Goal: Navigation & Orientation: Find specific page/section

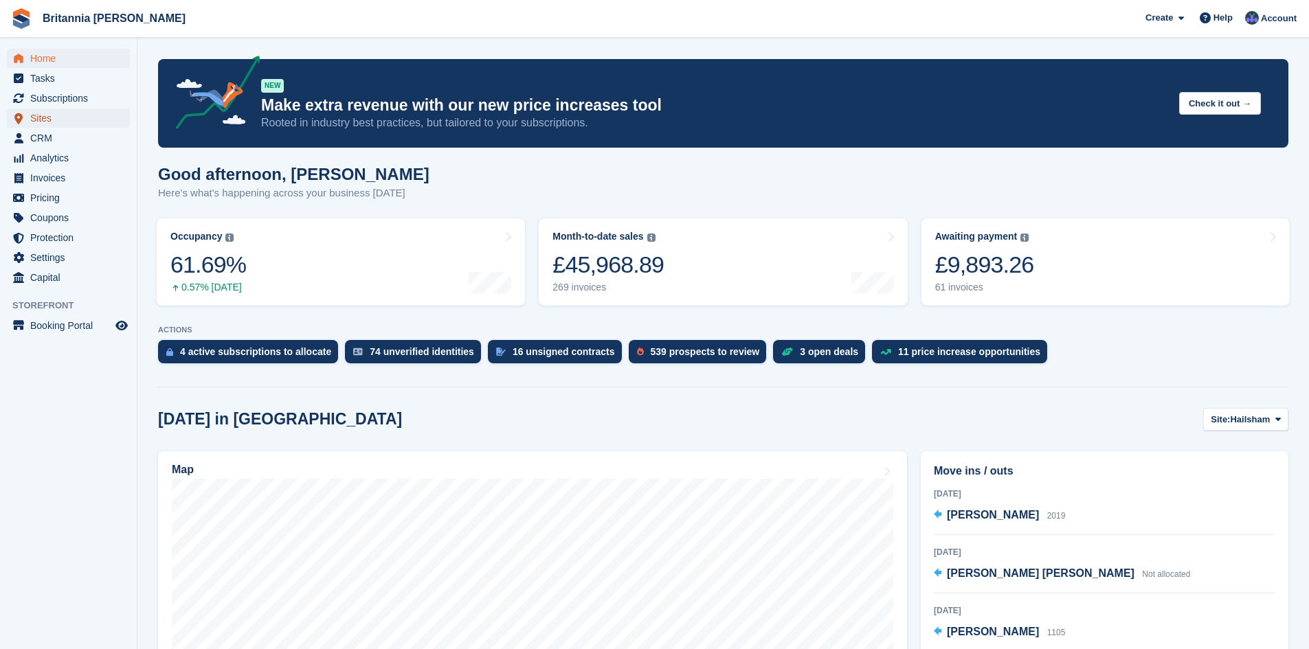
click at [52, 117] on span "Sites" at bounding box center [71, 118] width 82 height 19
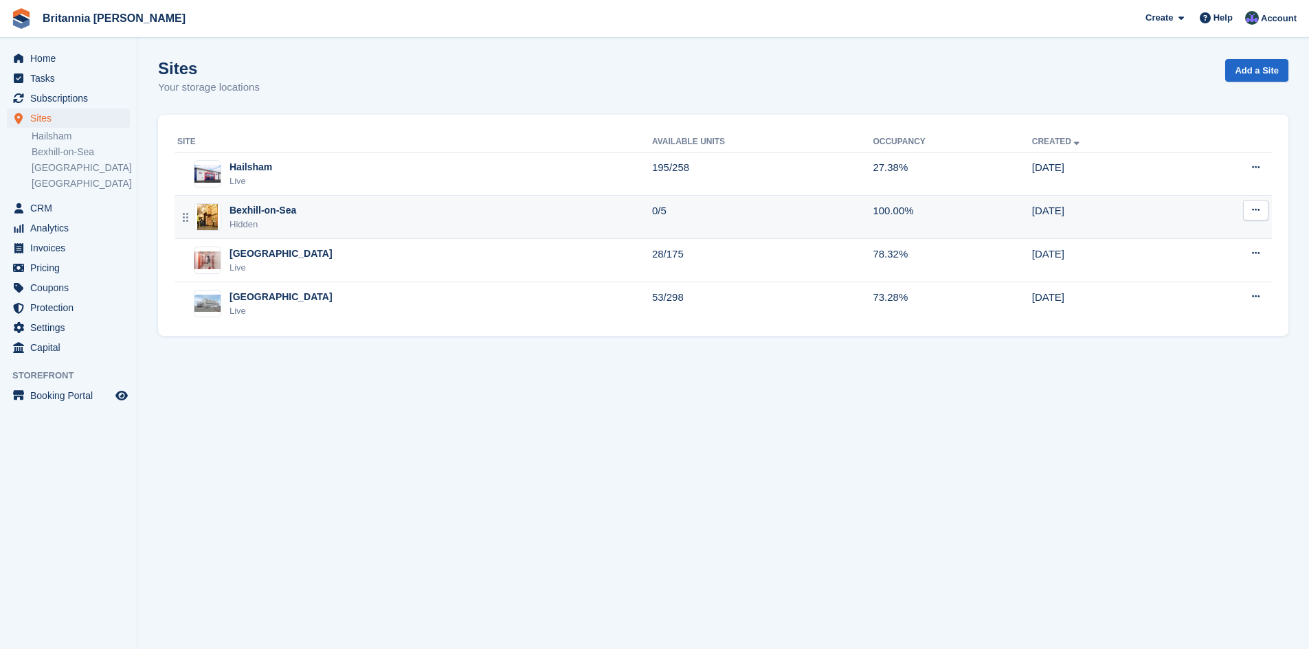
click at [467, 212] on div "Bexhill-on-Sea Hidden" at bounding box center [414, 217] width 475 height 28
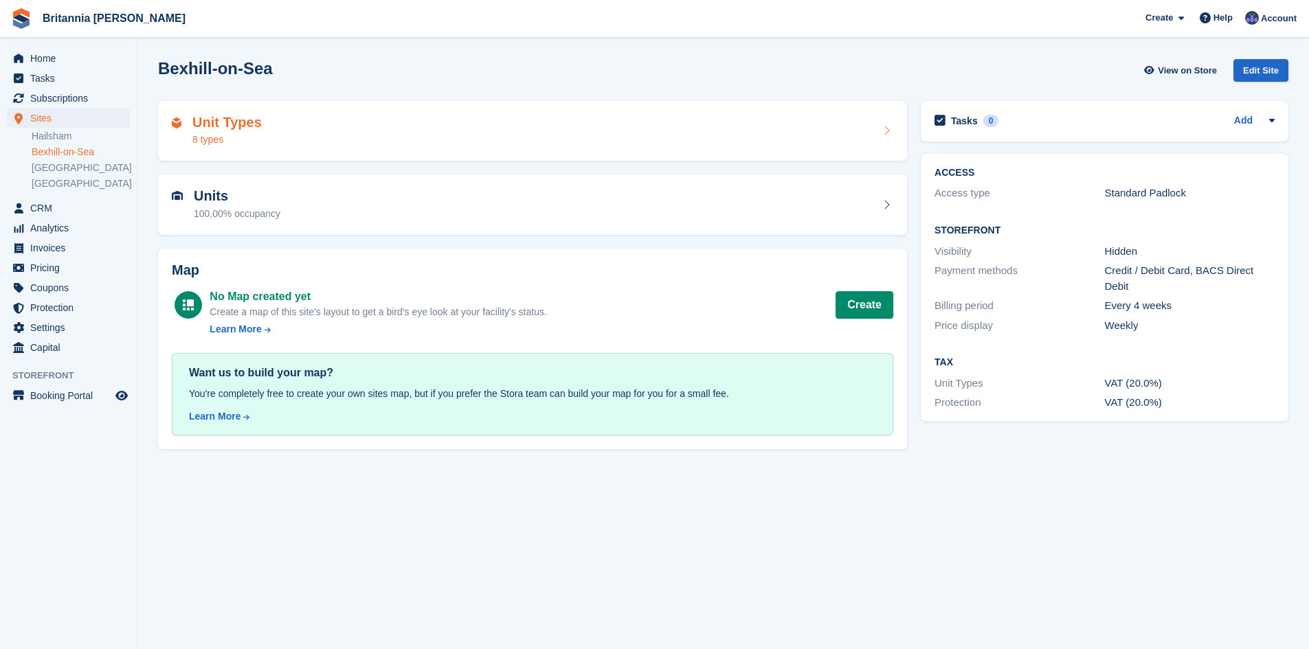
click at [413, 126] on div "Unit Types 8 types" at bounding box center [532, 131] width 721 height 33
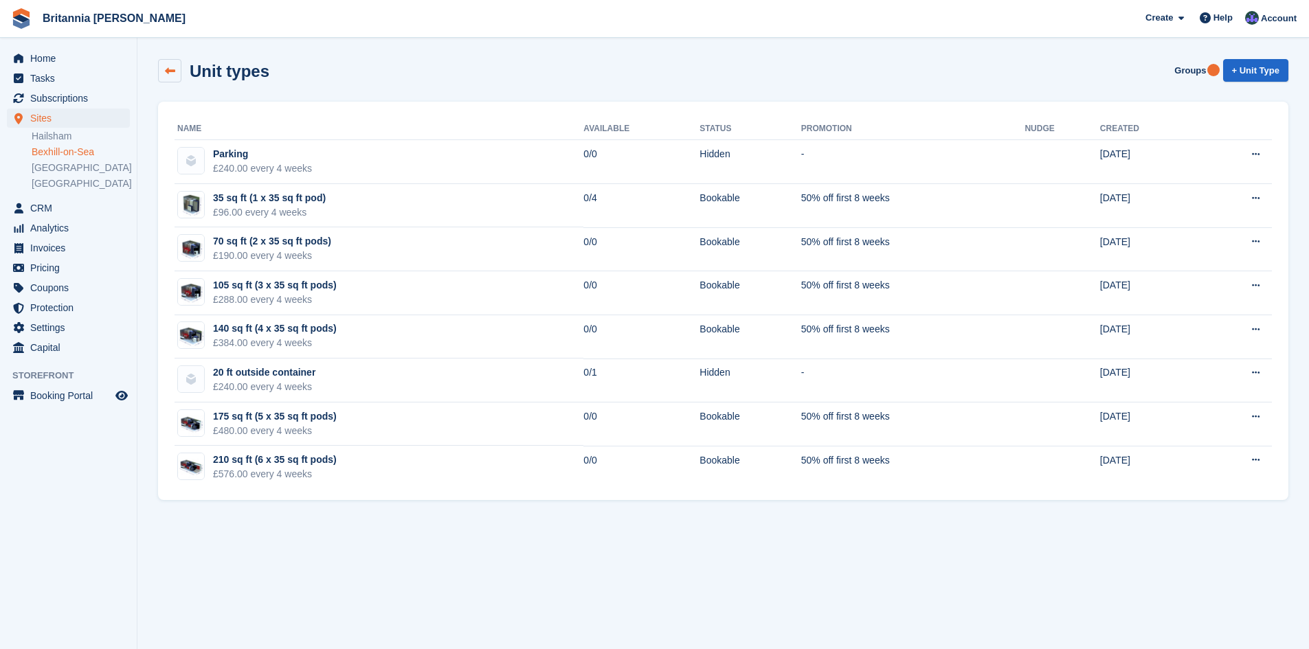
click at [174, 67] on icon at bounding box center [170, 71] width 10 height 10
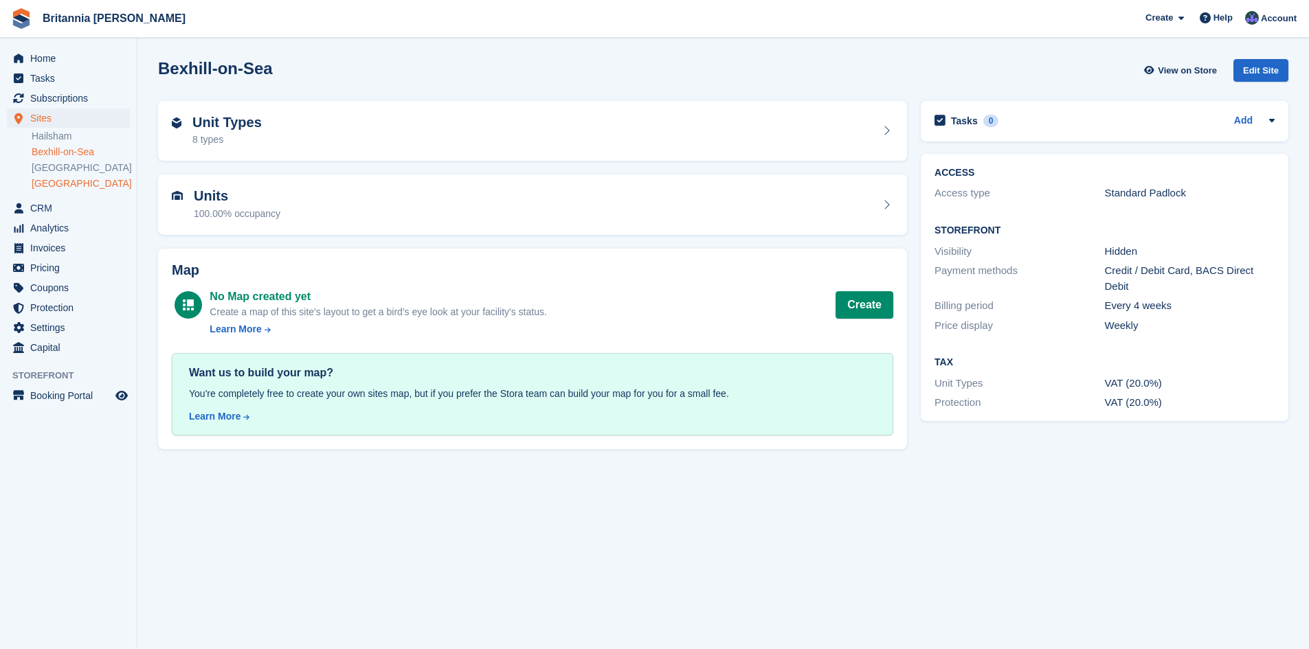
click at [71, 181] on link "[GEOGRAPHIC_DATA]" at bounding box center [81, 183] width 98 height 13
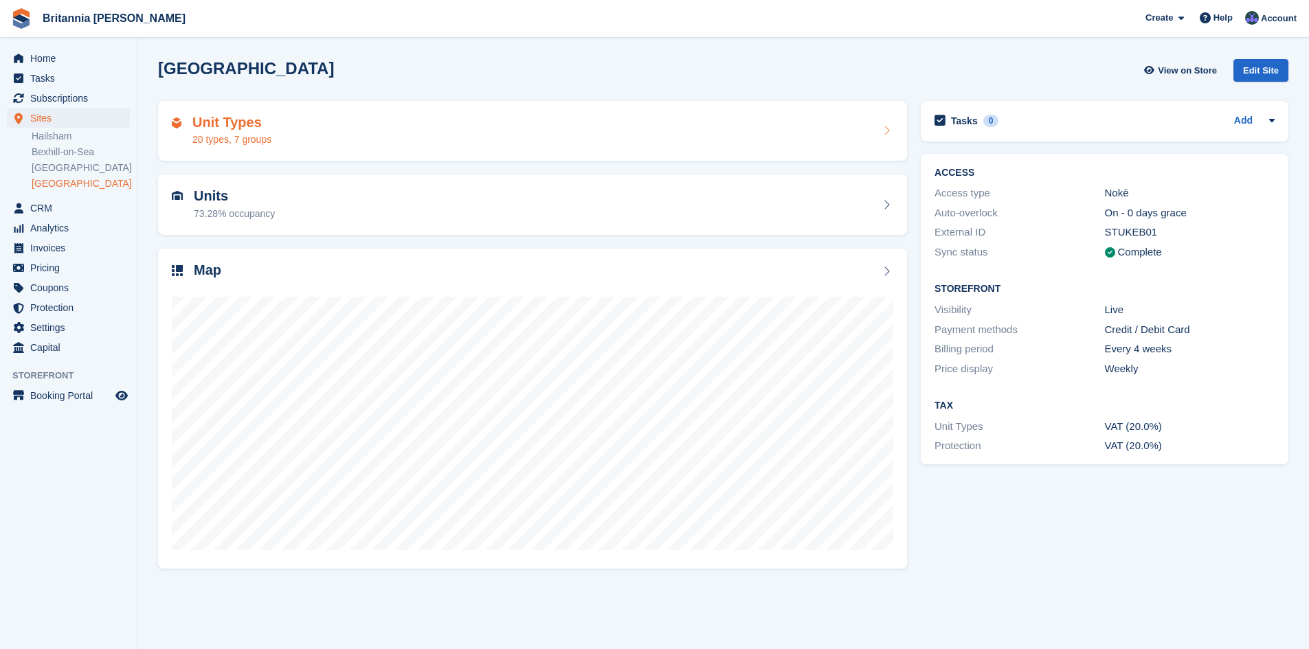
click at [278, 131] on div "Unit Types 20 types, 7 groups" at bounding box center [532, 131] width 721 height 33
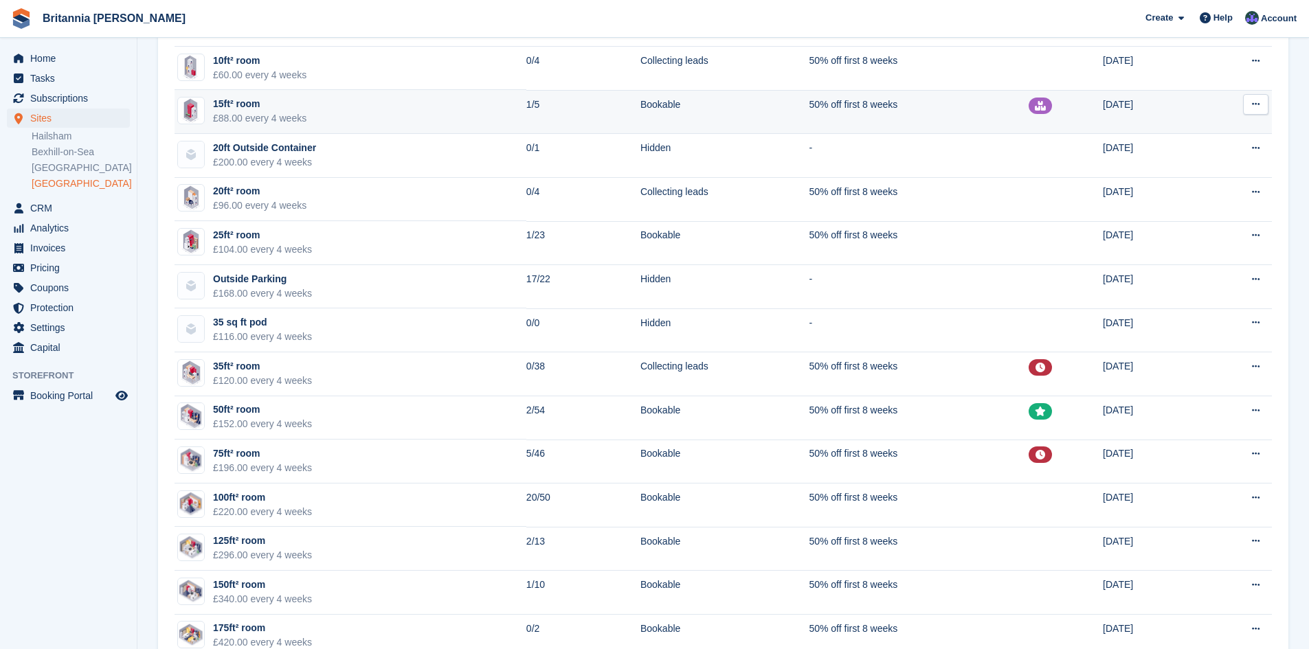
scroll to position [206, 0]
